Goal: Information Seeking & Learning: Learn about a topic

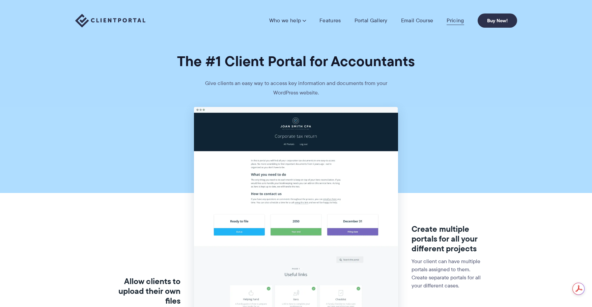
click at [455, 20] on link "Pricing" at bounding box center [455, 20] width 17 height 7
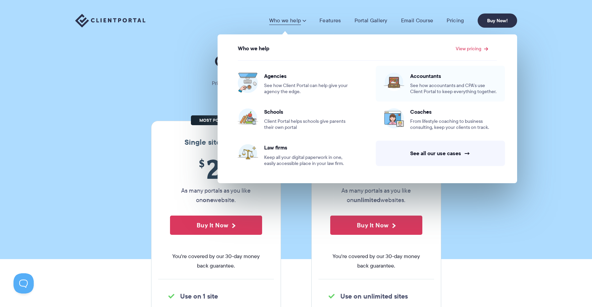
click at [431, 86] on span "See how accountants and CPA’s use Client Portal to keep everything together." at bounding box center [453, 89] width 87 height 12
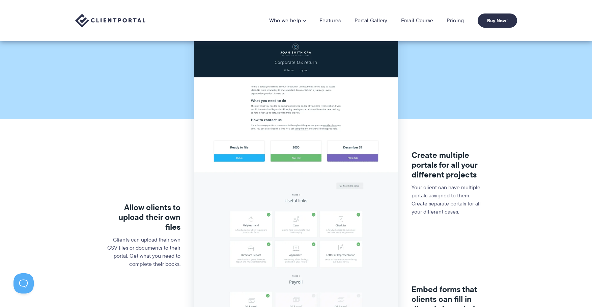
scroll to position [34, 0]
